Goal: Task Accomplishment & Management: Manage account settings

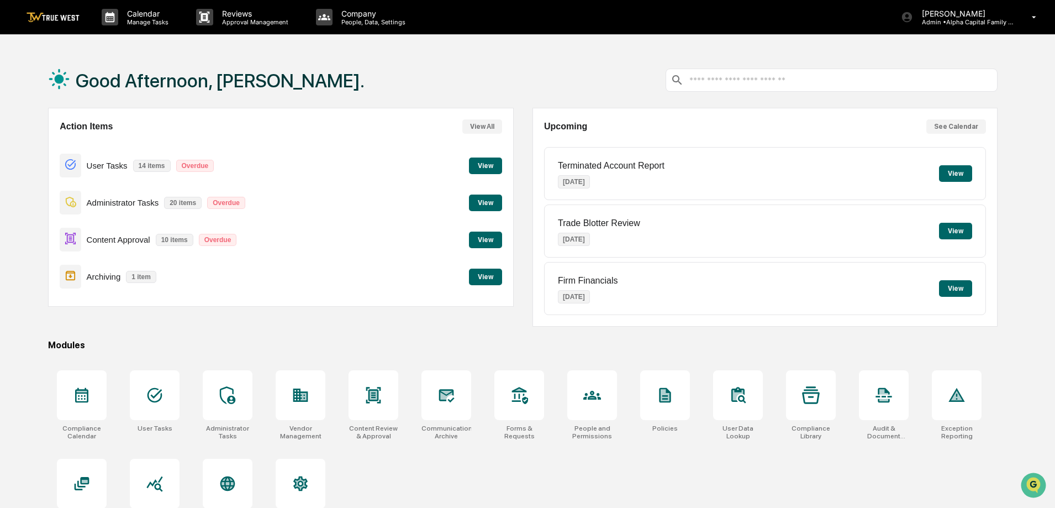
click at [483, 201] on button "View" at bounding box center [485, 202] width 33 height 17
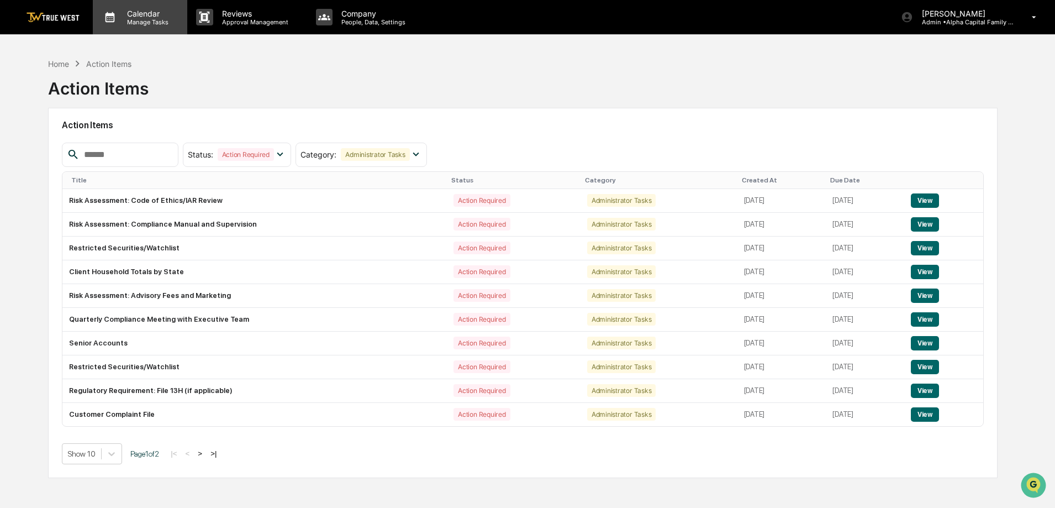
click at [145, 7] on div "Calendar Manage Tasks" at bounding box center [140, 17] width 94 height 34
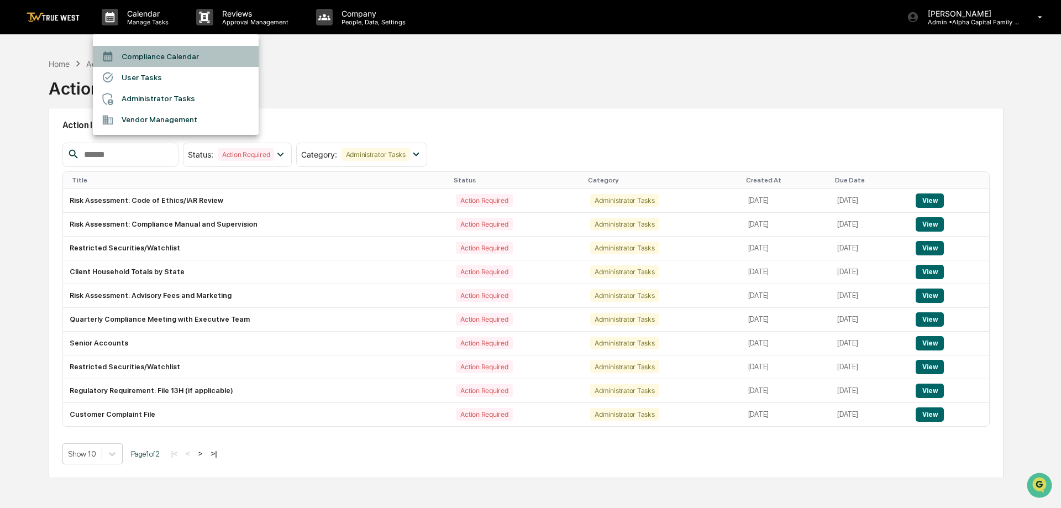
click at [145, 53] on li "Compliance Calendar" at bounding box center [176, 56] width 166 height 21
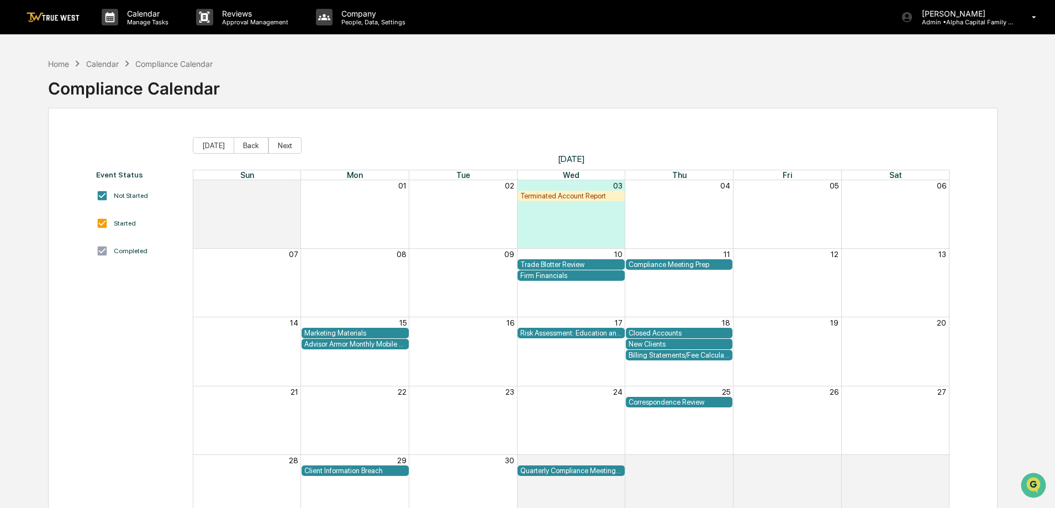
click at [562, 199] on div "Terminated Account Report" at bounding box center [571, 196] width 102 height 8
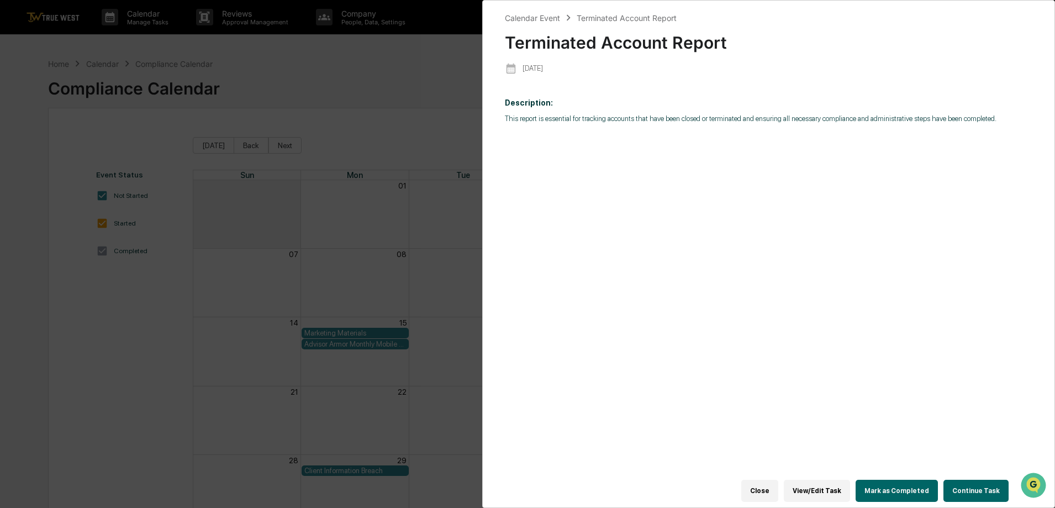
click at [965, 481] on button "Continue Task" at bounding box center [975, 490] width 65 height 22
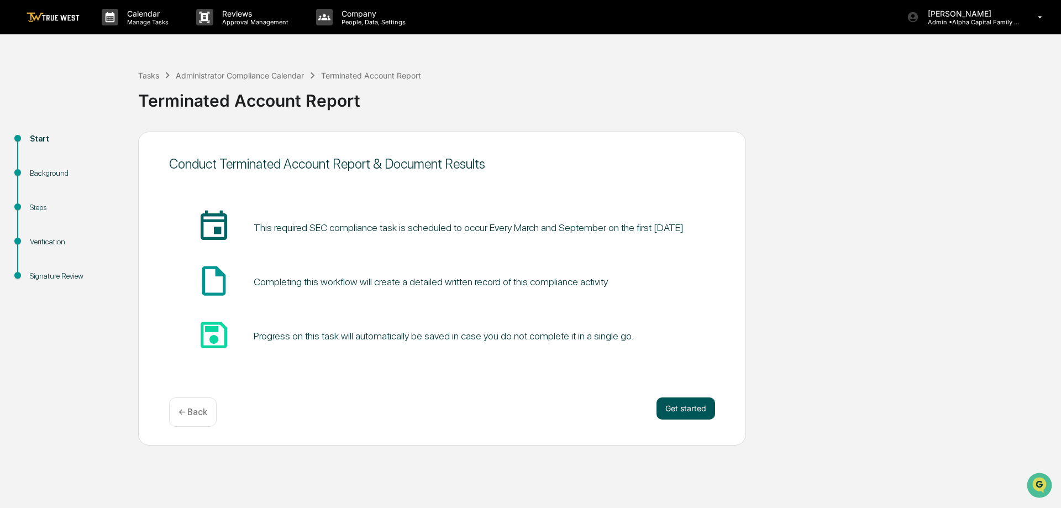
click at [675, 407] on button "Get started" at bounding box center [685, 408] width 59 height 22
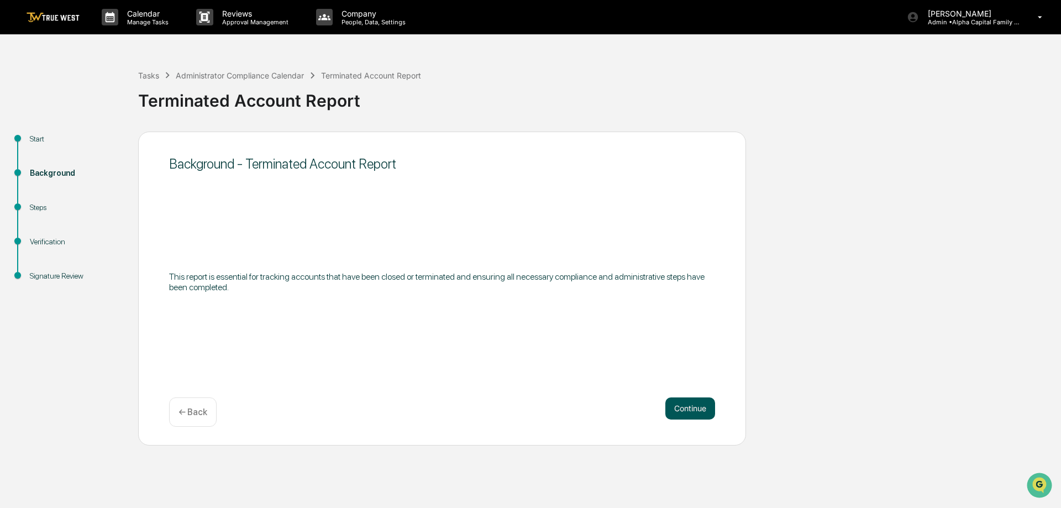
click at [708, 405] on button "Continue" at bounding box center [690, 408] width 50 height 22
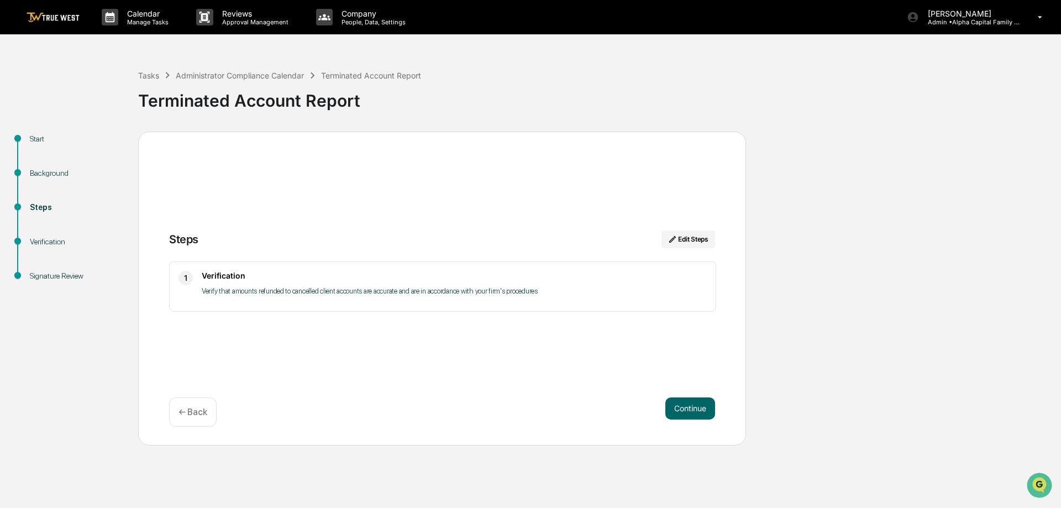
click at [304, 259] on div "Steps Edit Steps" at bounding box center [442, 245] width 546 height 31
click at [671, 410] on button "Continue" at bounding box center [690, 408] width 50 height 22
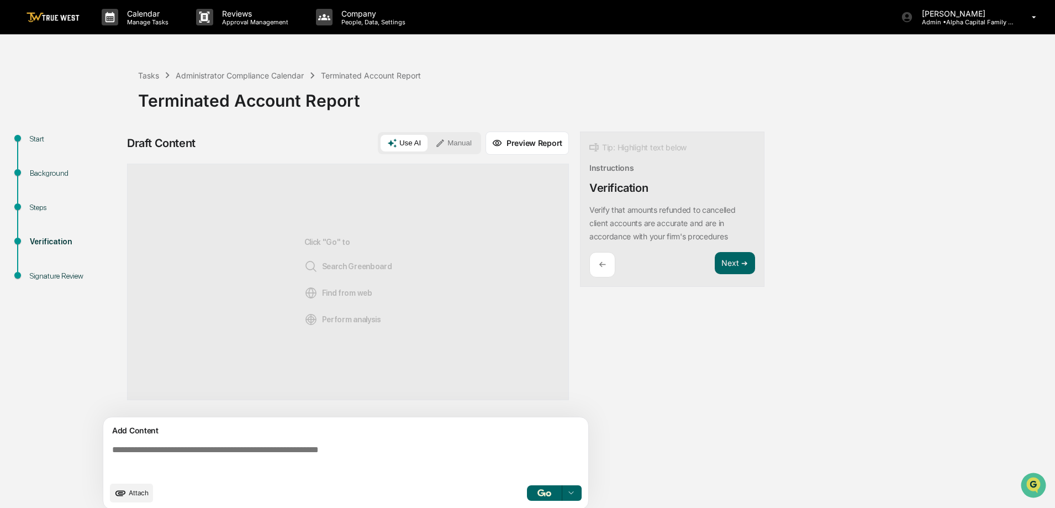
click at [671, 410] on div "Draft Content Use AI Manual Preview Report Sources Click "Go" to Search Greenbo…" at bounding box center [436, 323] width 619 height 384
click at [455, 139] on button "Manual" at bounding box center [454, 143] width 50 height 17
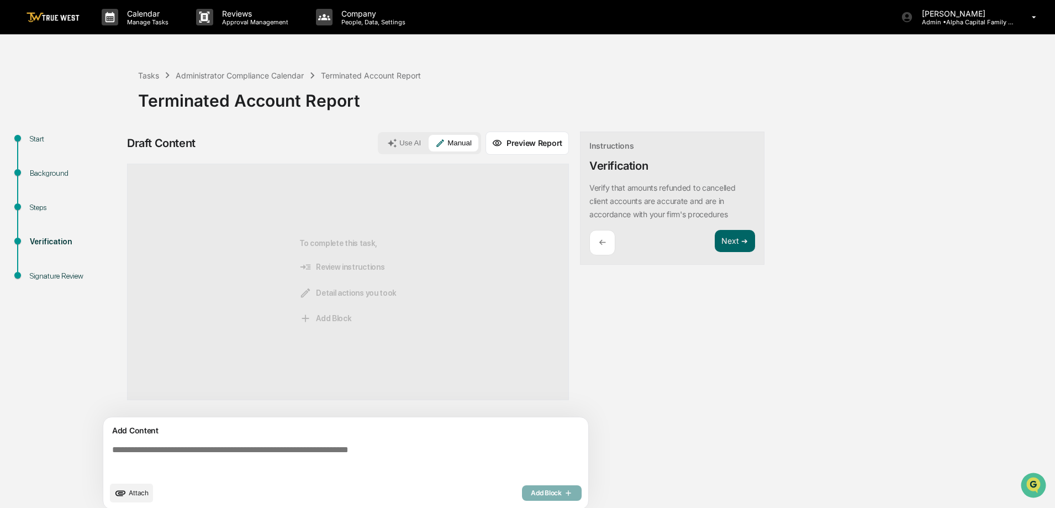
click at [318, 455] on textarea at bounding box center [348, 460] width 481 height 40
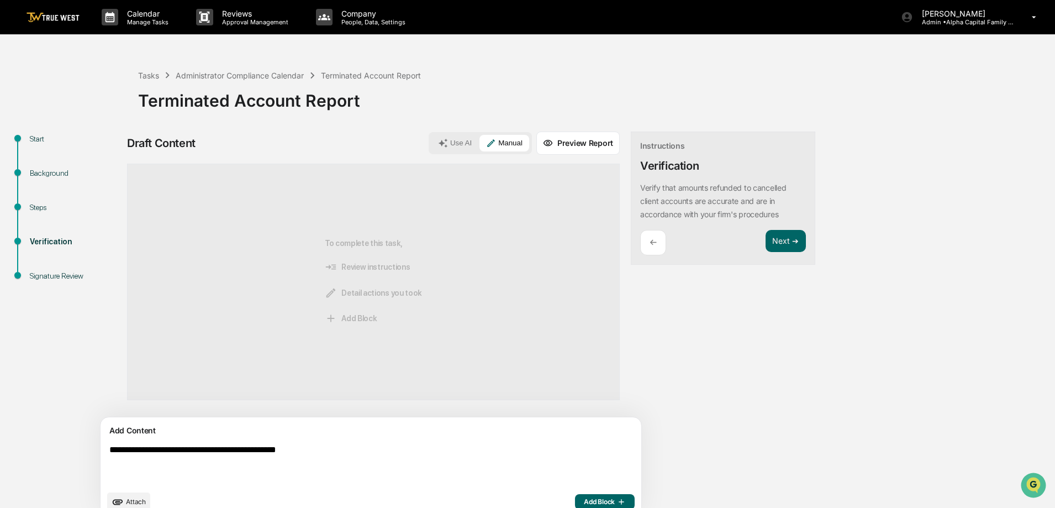
type textarea "**********"
drag, startPoint x: 841, startPoint y: 240, endPoint x: 834, endPoint y: 245, distance: 8.7
click at [841, 240] on div "**********" at bounding box center [528, 327] width 1044 height 393
click at [446, 453] on textarea "**********" at bounding box center [345, 464] width 481 height 49
click at [584, 498] on span "Add Block" at bounding box center [605, 501] width 42 height 9
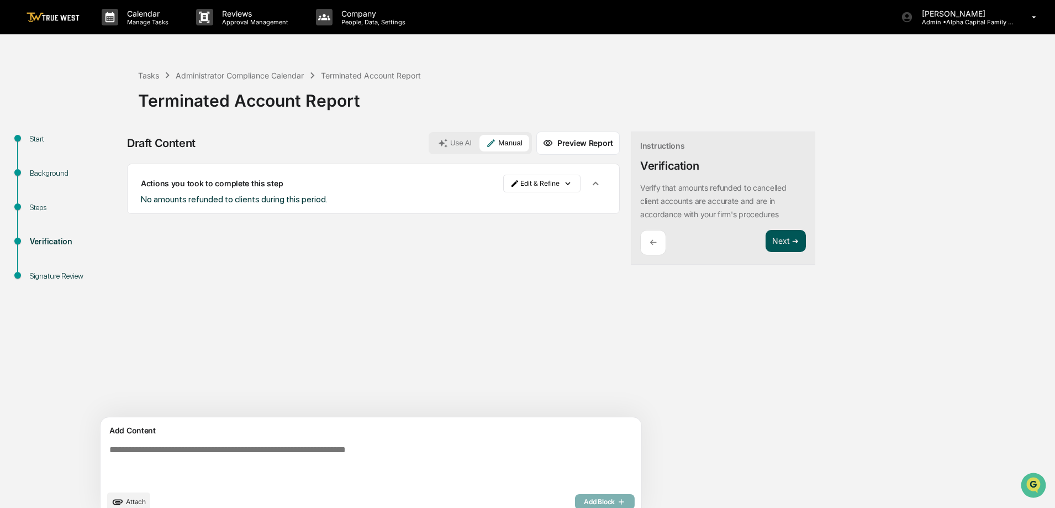
click at [766, 233] on button "Next ➔" at bounding box center [786, 241] width 40 height 23
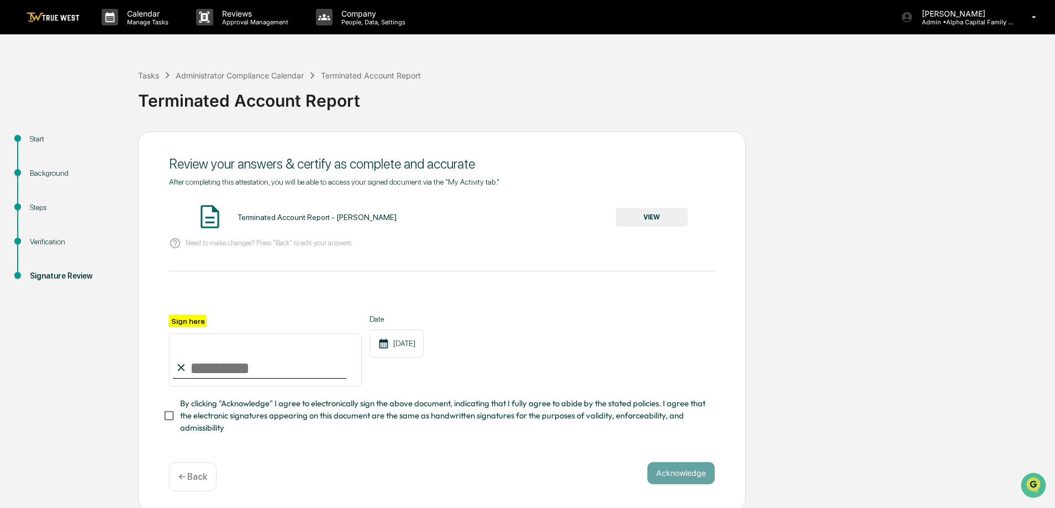
click at [642, 215] on button "VIEW" at bounding box center [652, 217] width 72 height 19
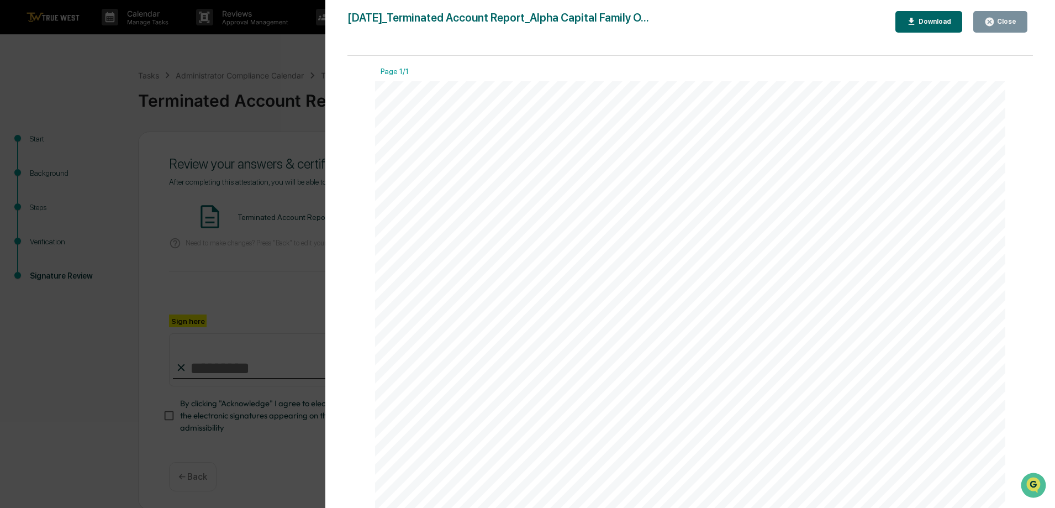
click at [1002, 8] on div "Version History [DATE] 08:45 PM [PERSON_NAME] [DATE]_Terminated Account Report_…" at bounding box center [690, 265] width 730 height 530
click at [1004, 18] on div "Close" at bounding box center [1006, 22] width 22 height 8
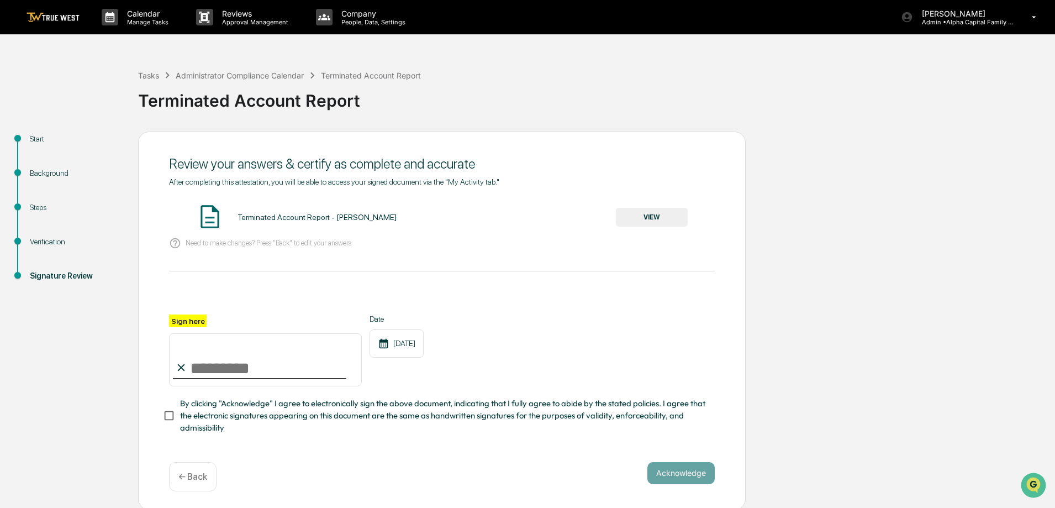
click at [623, 345] on div "Sign here Date [DATE]" at bounding box center [442, 350] width 546 height 72
click at [252, 378] on input "Sign here" at bounding box center [265, 359] width 193 height 53
type input "**********"
click at [670, 470] on button "Acknowledge" at bounding box center [680, 473] width 67 height 22
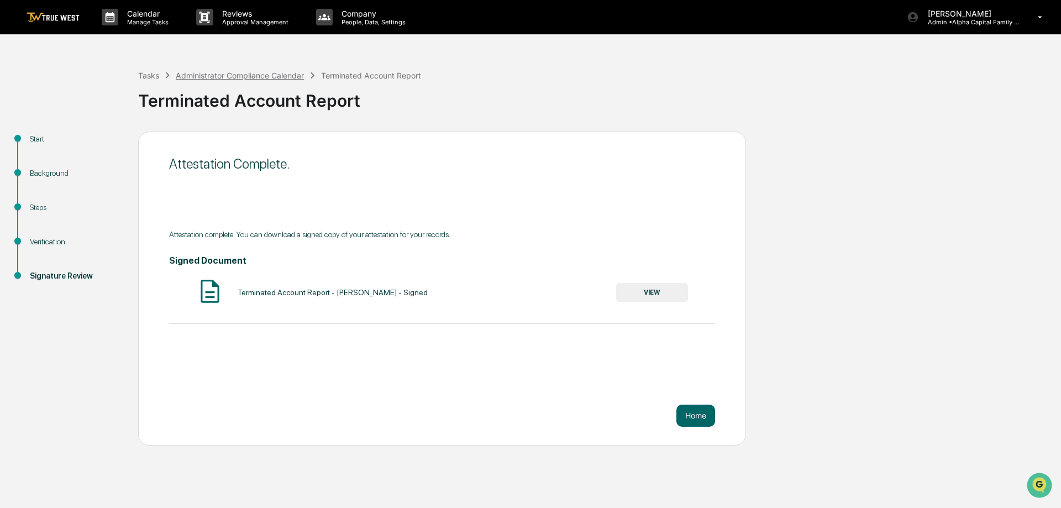
click at [193, 76] on div "Administrator Compliance Calendar" at bounding box center [240, 75] width 128 height 9
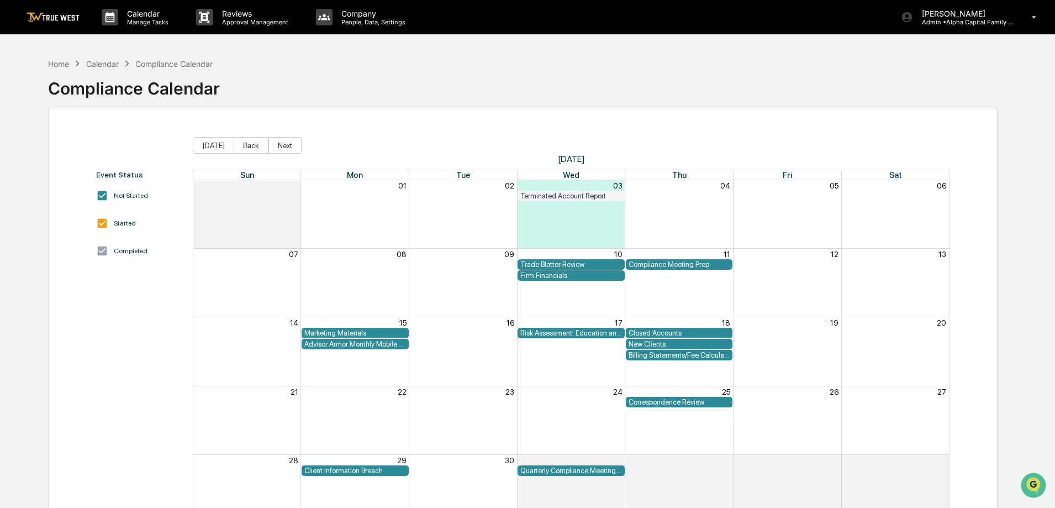
click at [510, 104] on div "Home Calendar Compliance Calendar Compliance Calendar" at bounding box center [523, 79] width 950 height 55
click at [249, 147] on button "Back" at bounding box center [251, 145] width 35 height 17
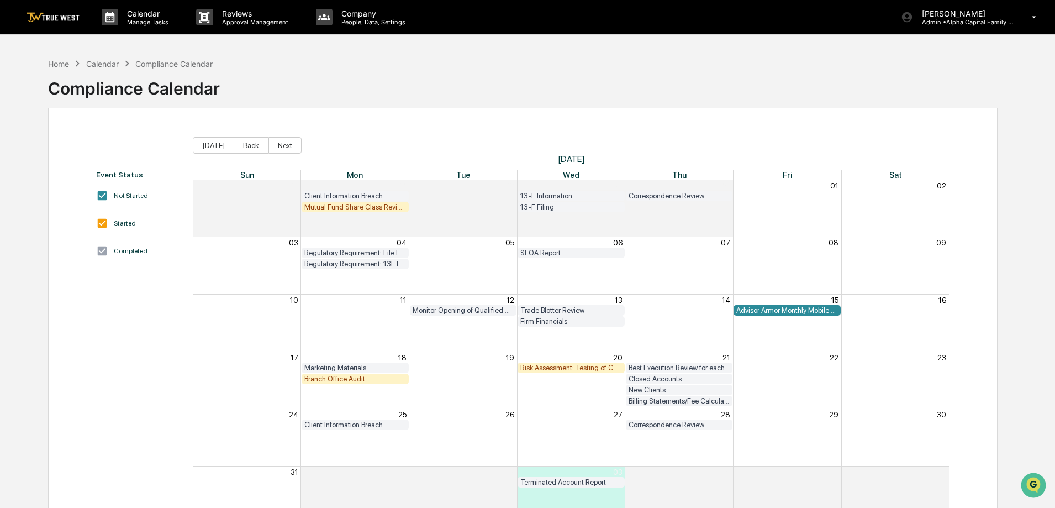
click at [750, 324] on div "Firm Financials" at bounding box center [571, 321] width 756 height 11
click at [750, 308] on div "Advisor Armor Monthly Mobile Applet Scan" at bounding box center [787, 310] width 102 height 8
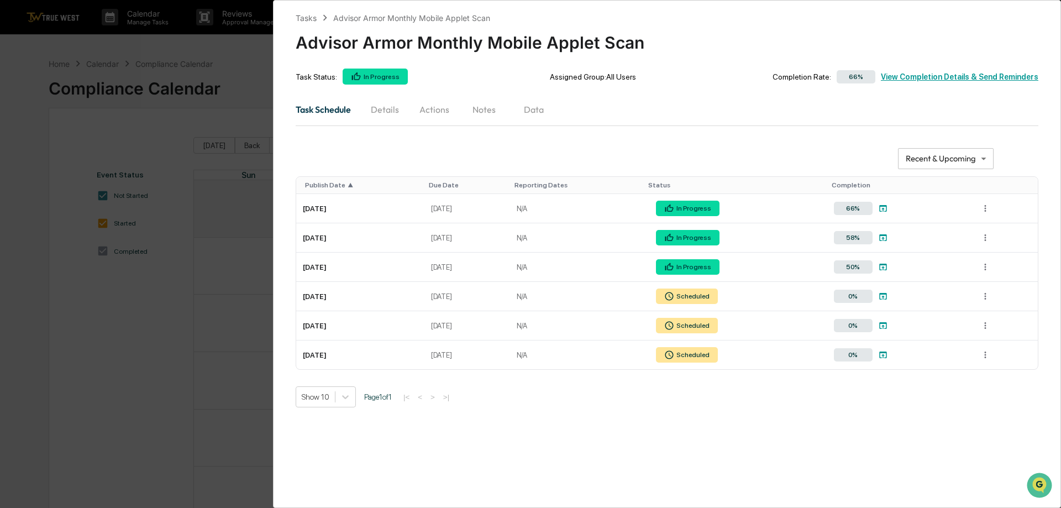
click at [198, 70] on div "**********" at bounding box center [530, 254] width 1061 height 508
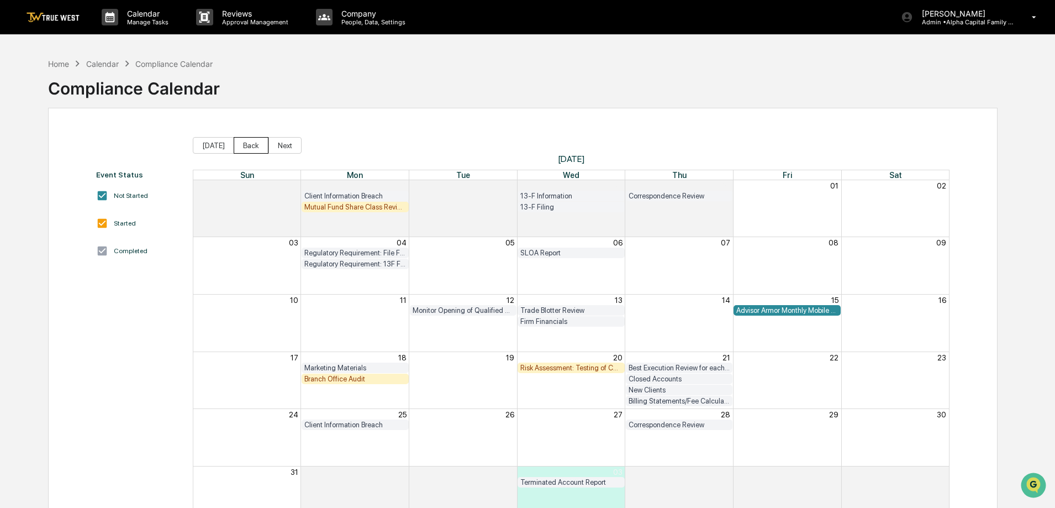
click at [241, 137] on button "Back" at bounding box center [251, 145] width 35 height 17
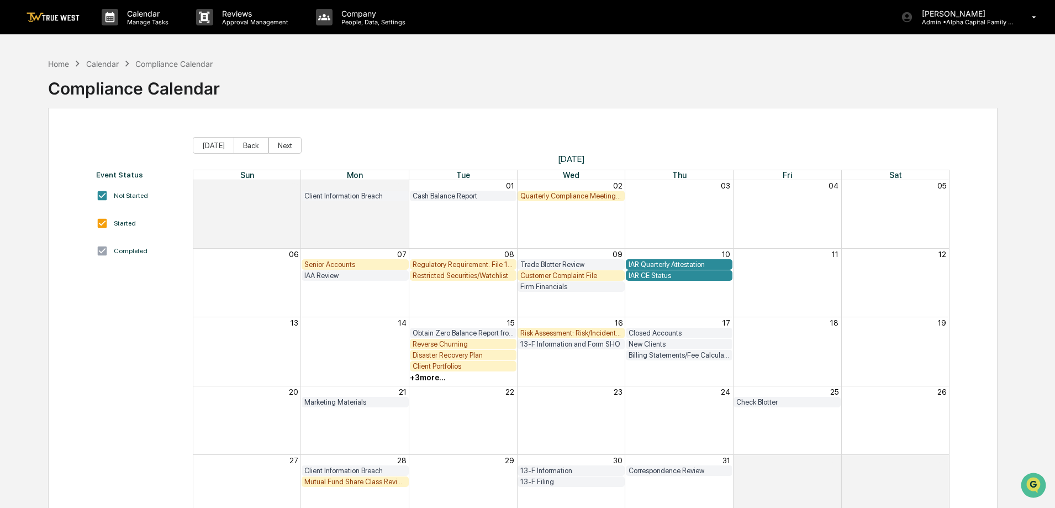
click at [554, 277] on div "Customer Complaint File" at bounding box center [571, 275] width 102 height 8
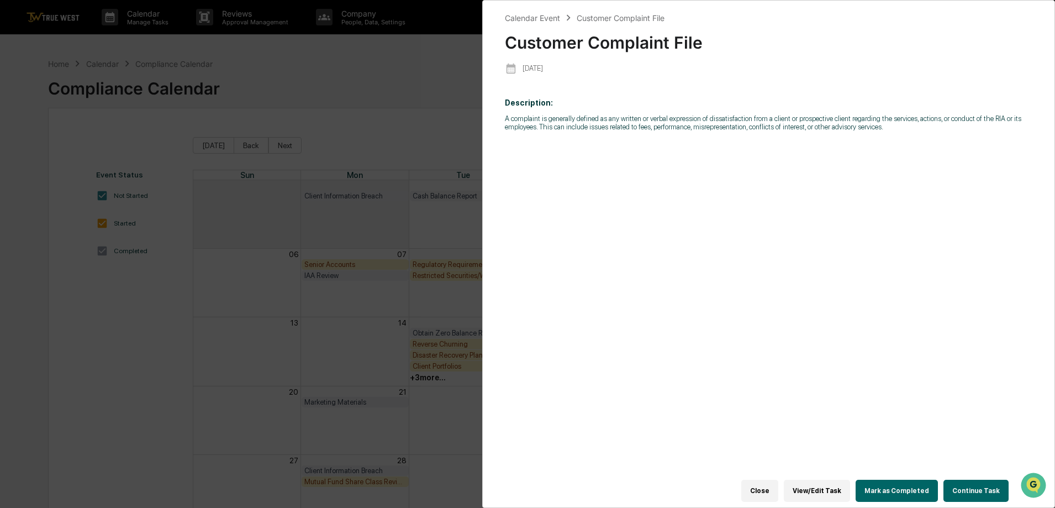
click at [954, 487] on button "Continue Task" at bounding box center [975, 490] width 65 height 22
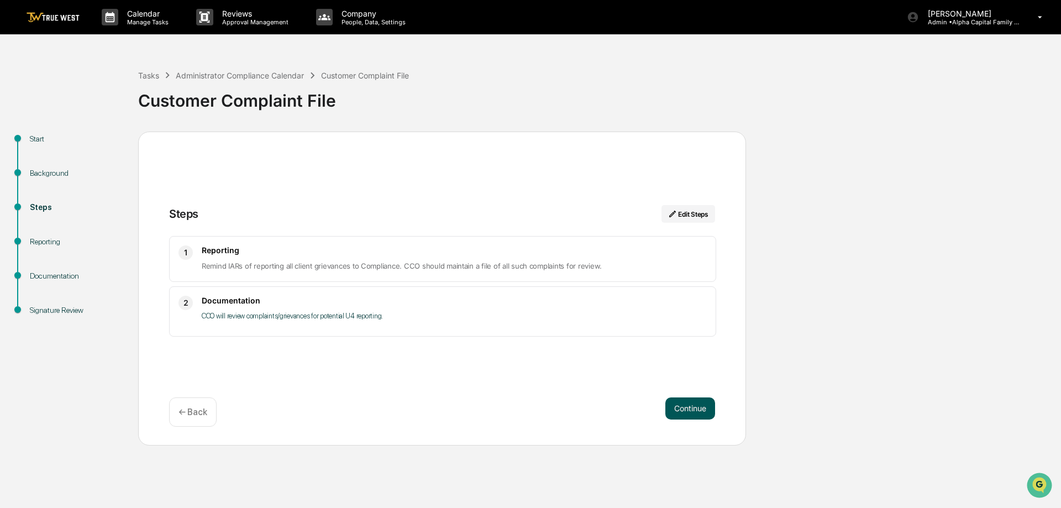
click at [688, 410] on button "Continue" at bounding box center [690, 408] width 50 height 22
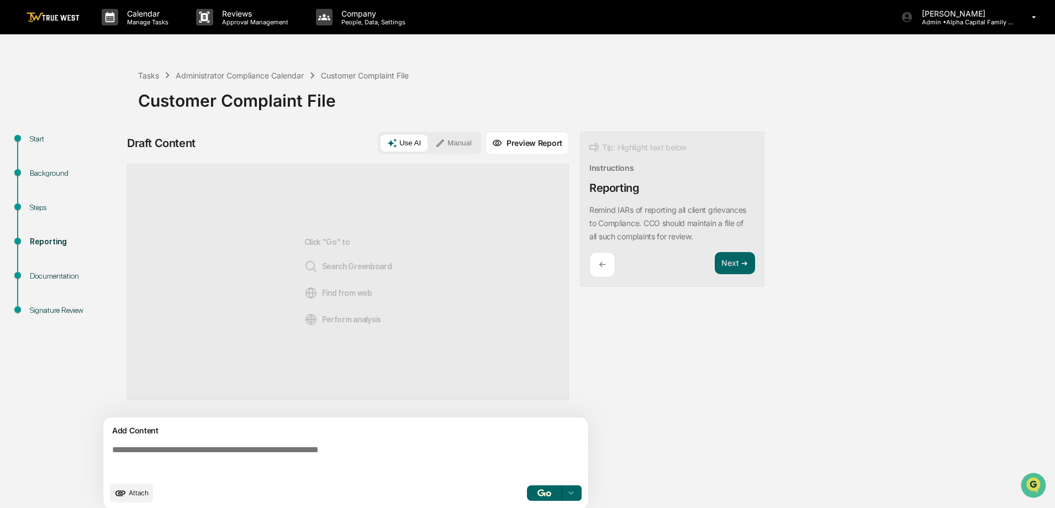
click at [452, 138] on button "Manual" at bounding box center [454, 143] width 50 height 17
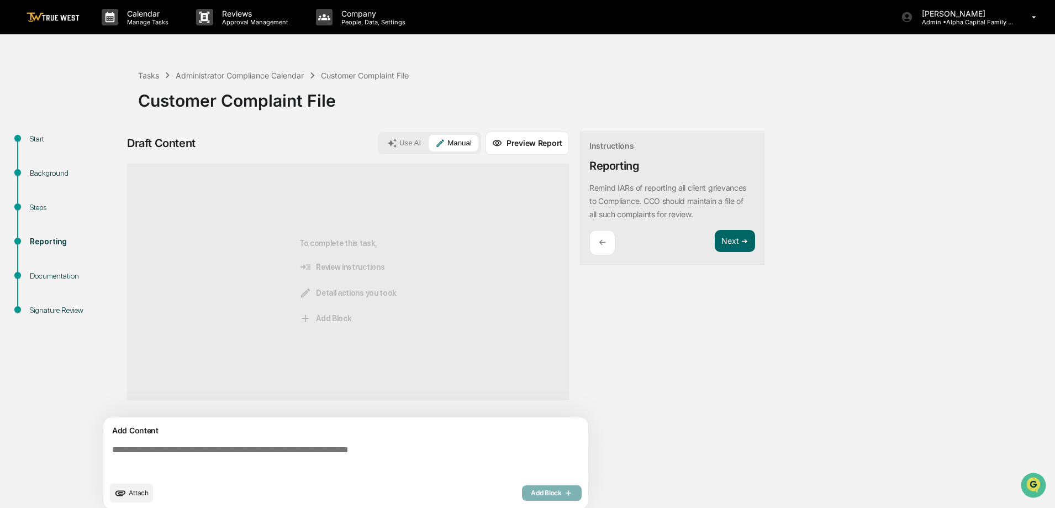
click at [418, 451] on textarea at bounding box center [348, 460] width 481 height 40
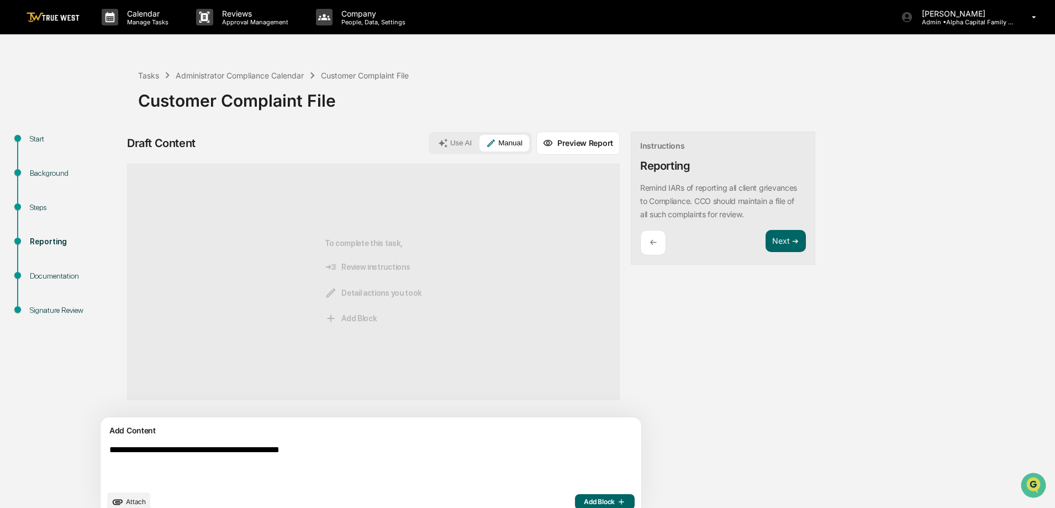
type textarea "**********"
click at [615, 499] on icon "button" at bounding box center [620, 501] width 11 height 9
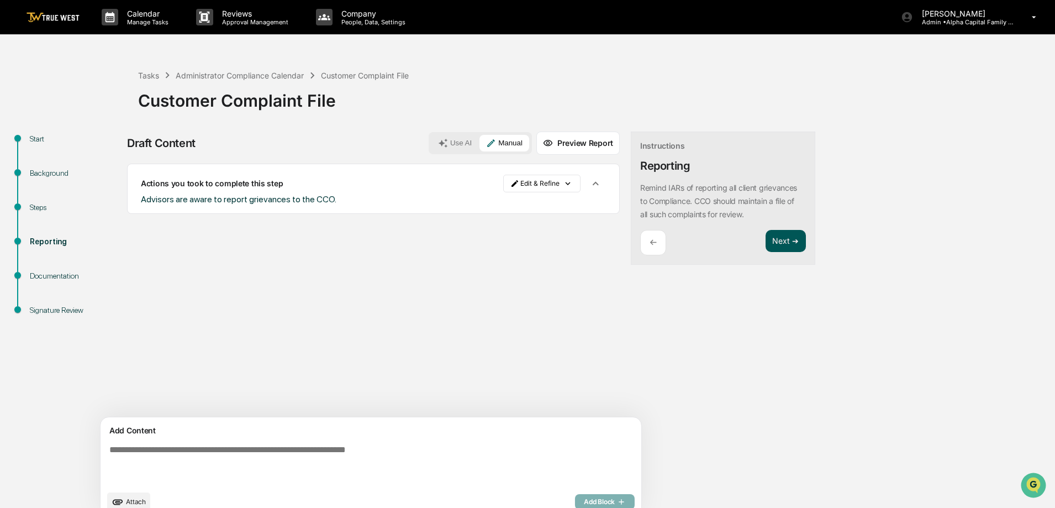
click at [766, 238] on button "Next ➔" at bounding box center [786, 241] width 40 height 23
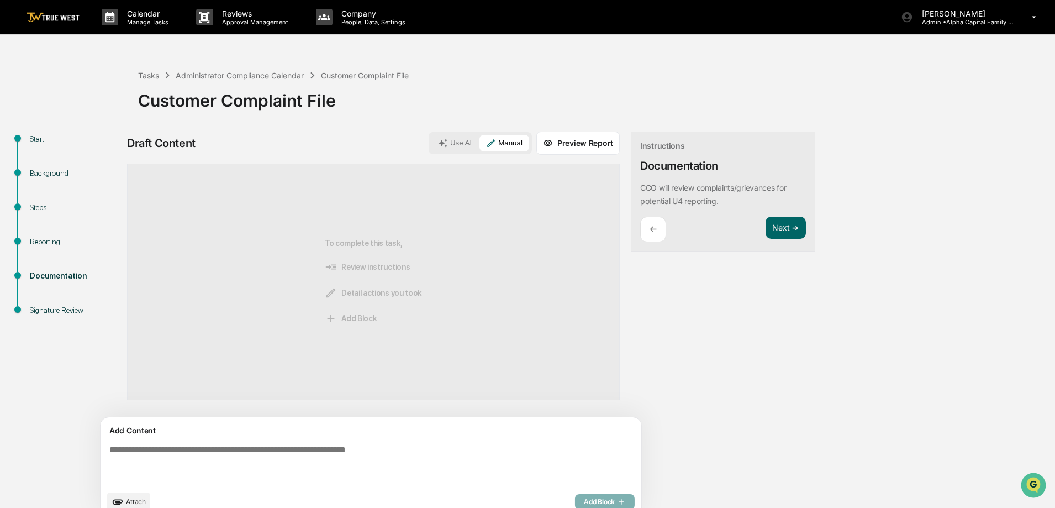
click at [297, 460] on textarea at bounding box center [345, 464] width 481 height 49
type textarea "**********"
click at [575, 502] on button "Add Block" at bounding box center [605, 501] width 60 height 15
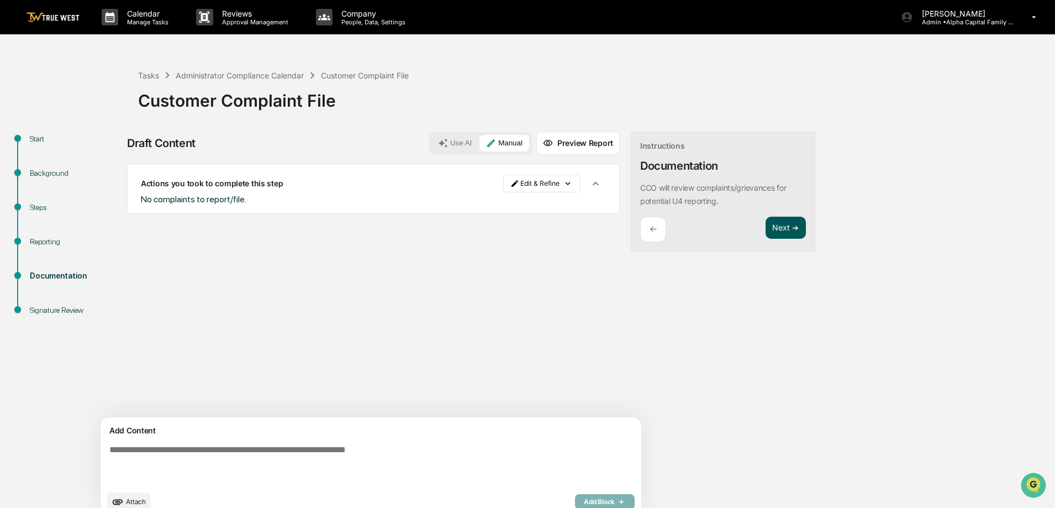
click at [766, 225] on button "Next ➔" at bounding box center [786, 228] width 40 height 23
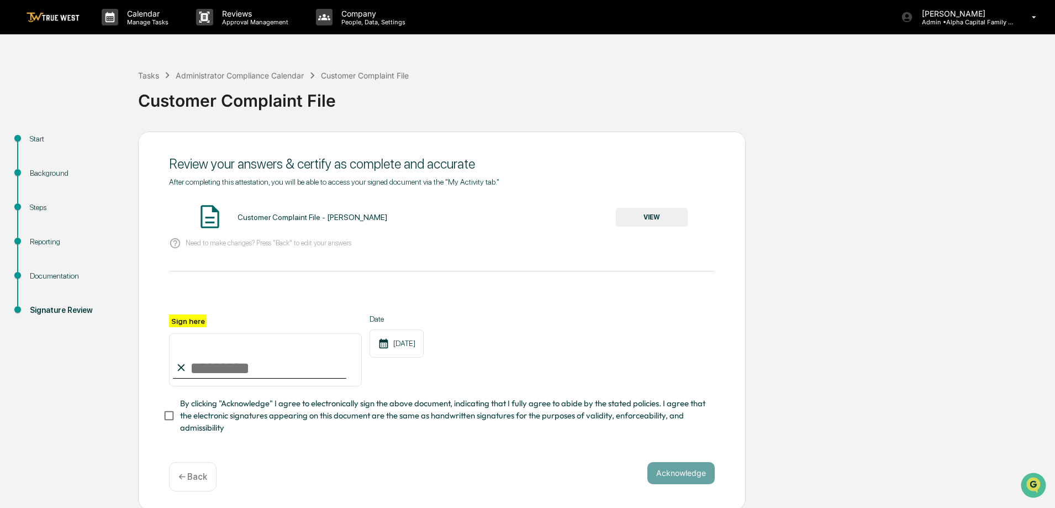
click at [665, 214] on button "VIEW" at bounding box center [652, 217] width 72 height 19
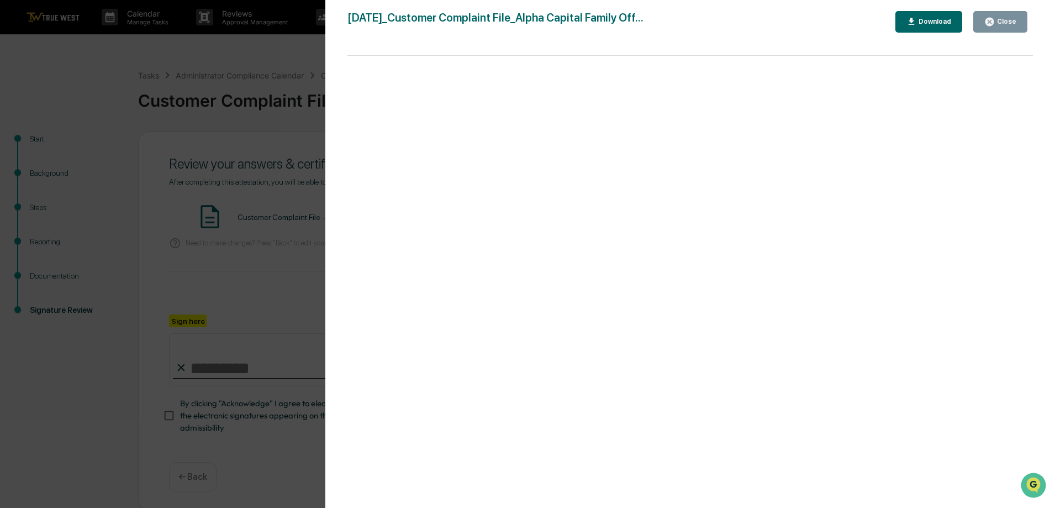
click at [992, 19] on icon "button" at bounding box center [989, 22] width 8 height 8
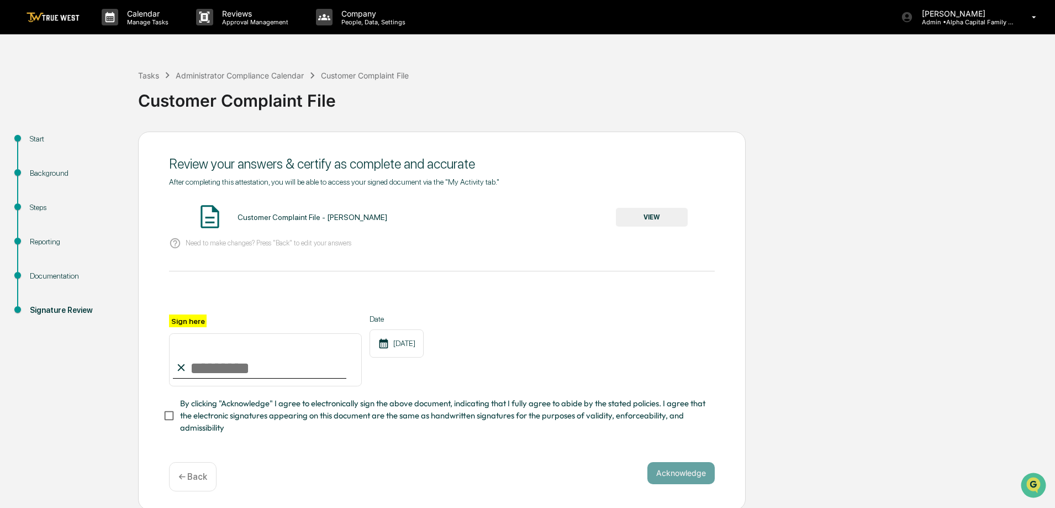
click at [298, 363] on input "Sign here" at bounding box center [265, 359] width 193 height 53
type input "**********"
click at [677, 469] on button "Acknowledge" at bounding box center [680, 473] width 67 height 22
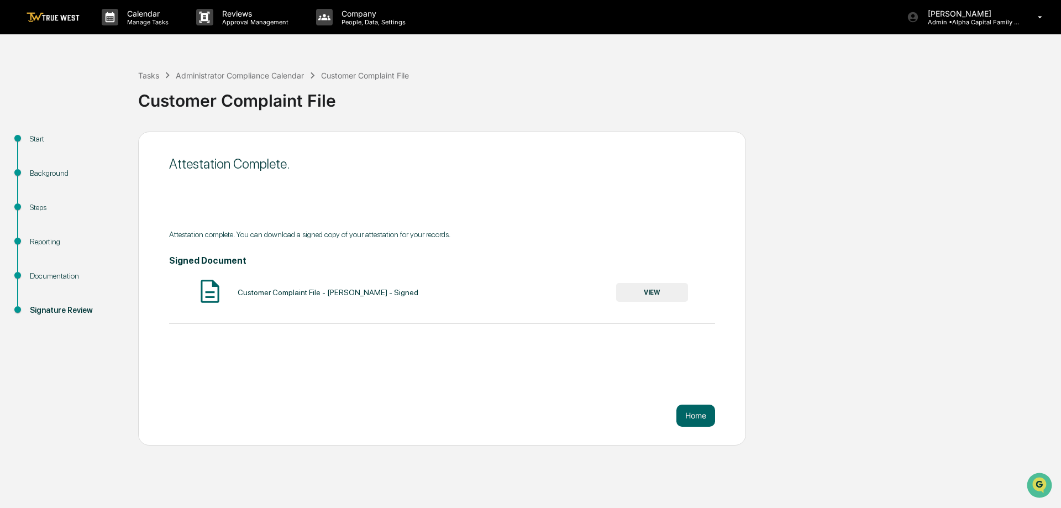
click at [44, 13] on img at bounding box center [53, 17] width 53 height 10
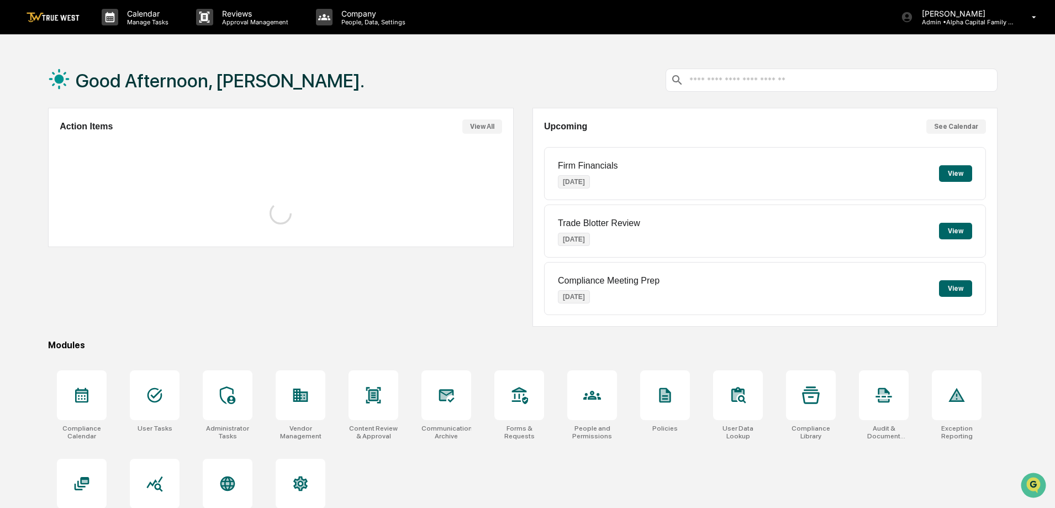
click at [376, 88] on div "Good Afternoon, [PERSON_NAME]." at bounding box center [523, 79] width 950 height 55
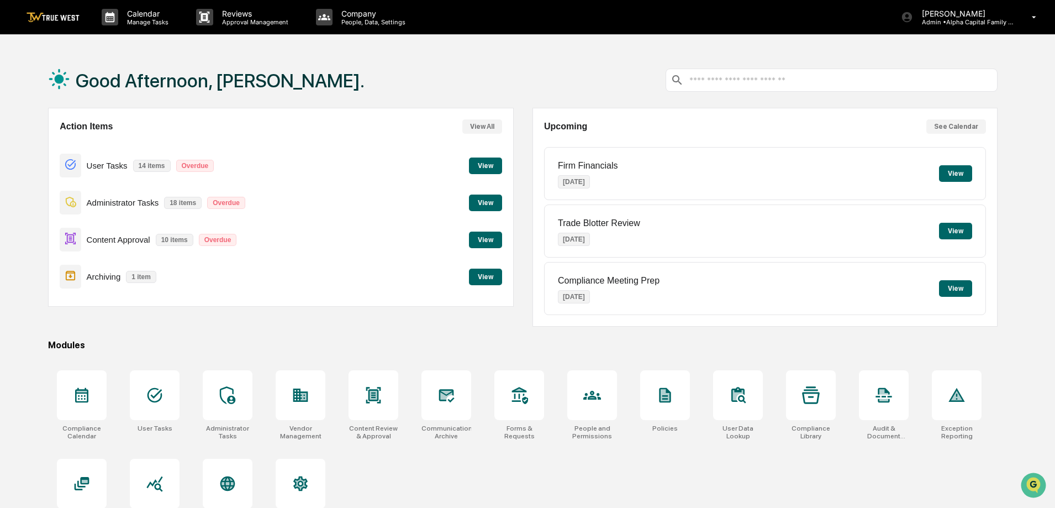
click at [482, 277] on button "View" at bounding box center [485, 276] width 33 height 17
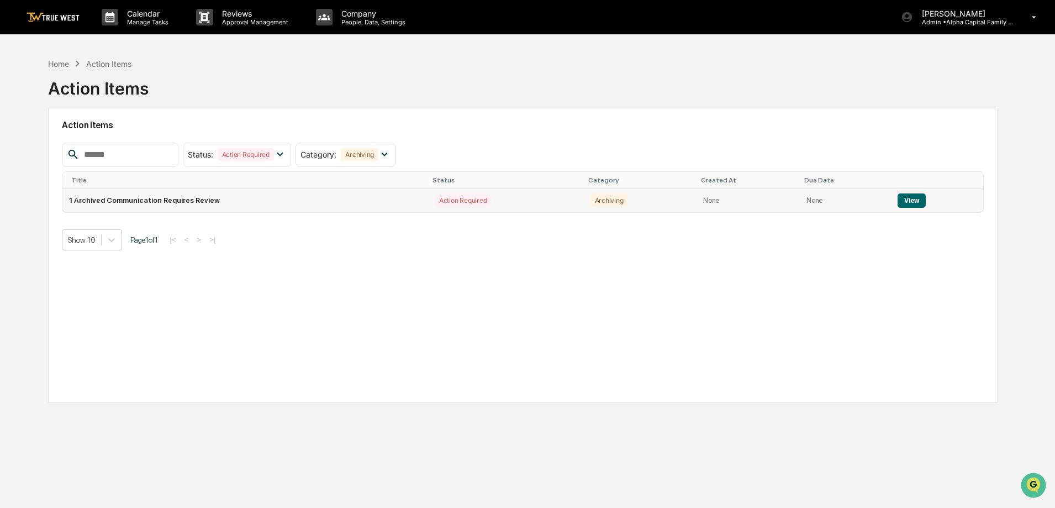
click at [916, 197] on button "View" at bounding box center [912, 200] width 28 height 14
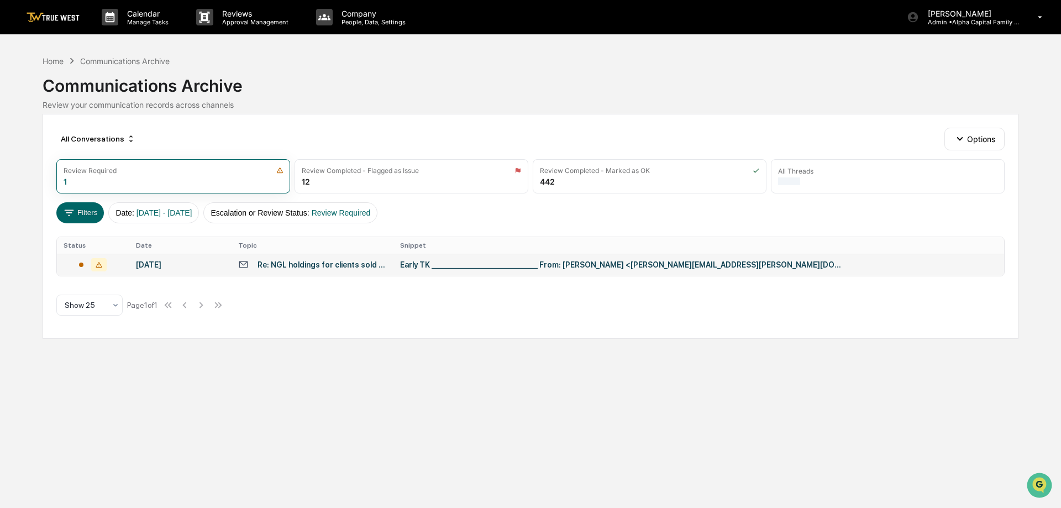
click at [235, 275] on td "Re: NGL holdings for clients sold to SRS" at bounding box center [312, 265] width 162 height 22
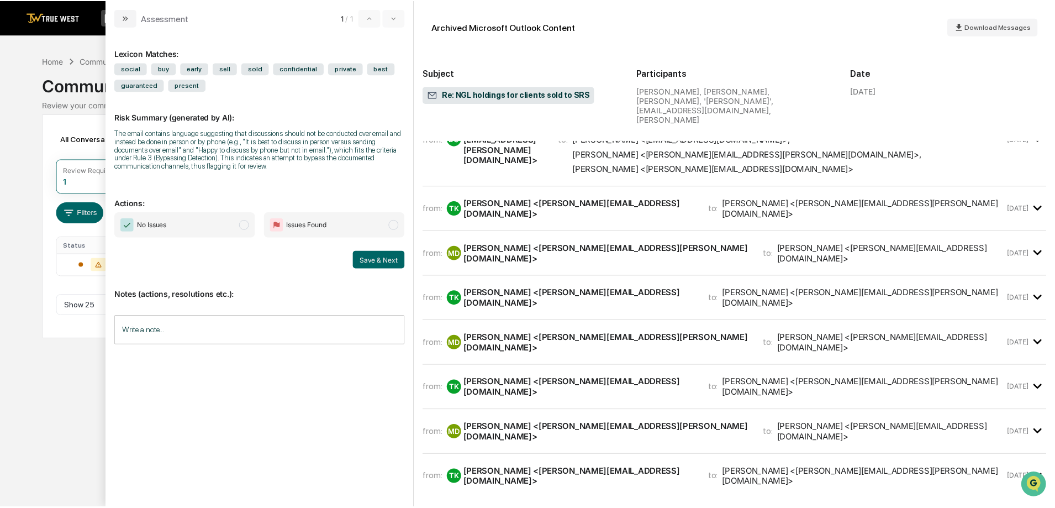
scroll to position [7, 0]
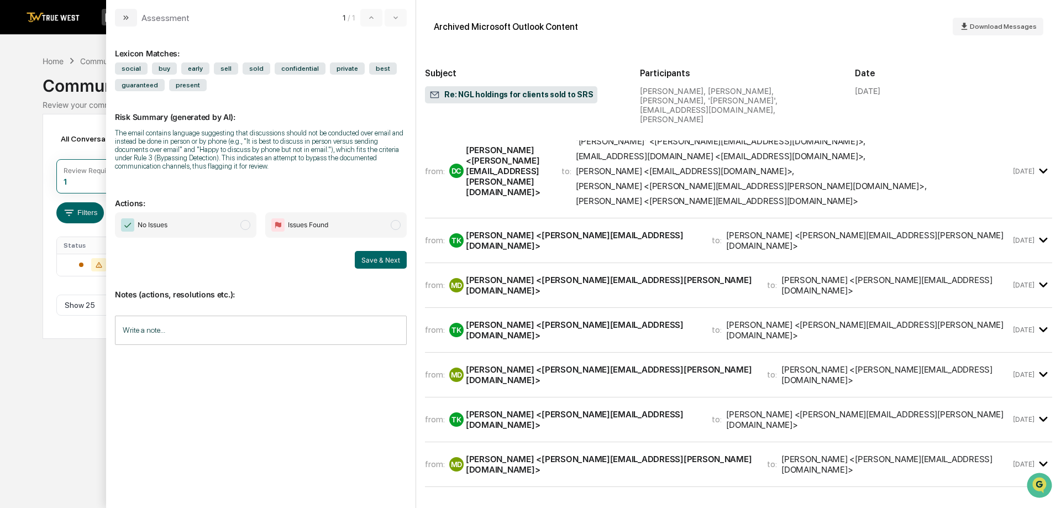
click at [222, 220] on span "No Issues" at bounding box center [185, 224] width 141 height 25
click at [365, 259] on button "Save & Next" at bounding box center [381, 260] width 52 height 18
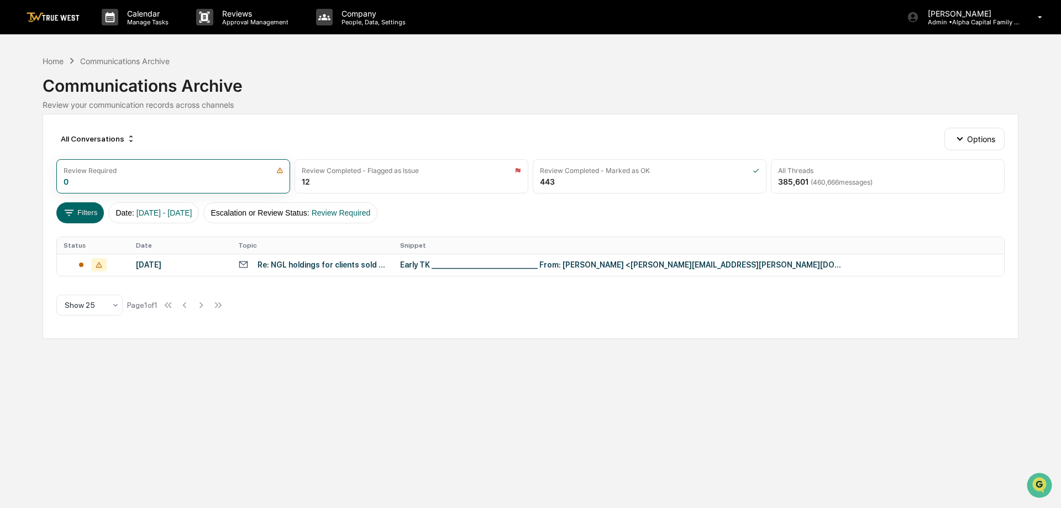
click at [64, 11] on link at bounding box center [60, 17] width 66 height 34
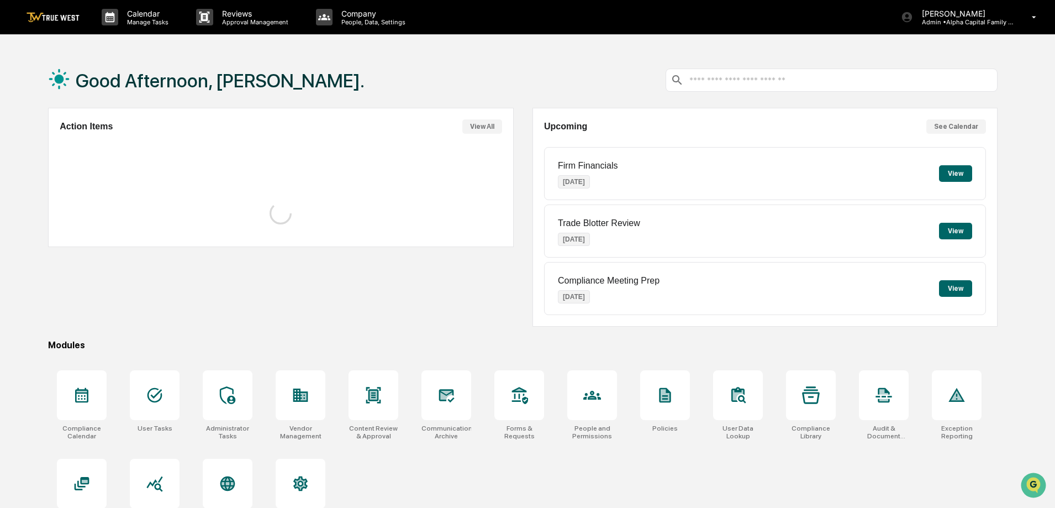
click at [395, 51] on div "Calendar Manage Tasks Reviews Approval Management Company People, Data, Setting…" at bounding box center [527, 280] width 1055 height 560
